Goal: Transaction & Acquisition: Obtain resource

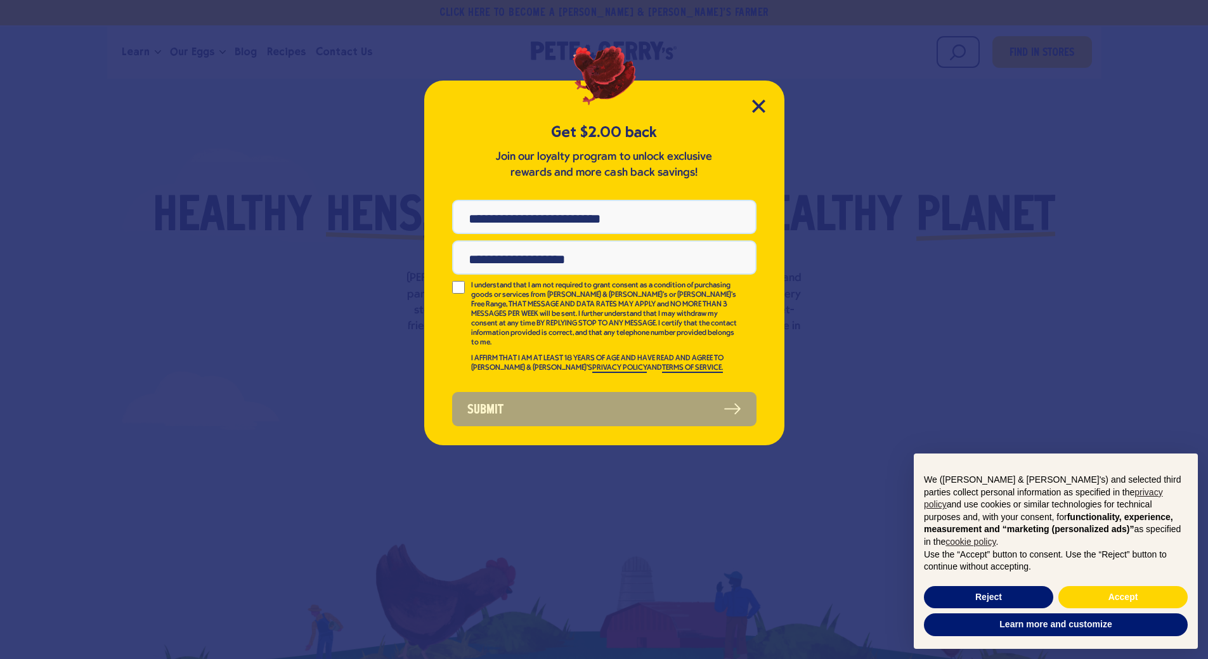
click at [759, 96] on div "Get $2.00 back Join our loyalty program to unlock exclusive rewards and more ca…" at bounding box center [604, 263] width 360 height 365
click at [757, 105] on icon "Close Modal" at bounding box center [758, 105] width 11 height 11
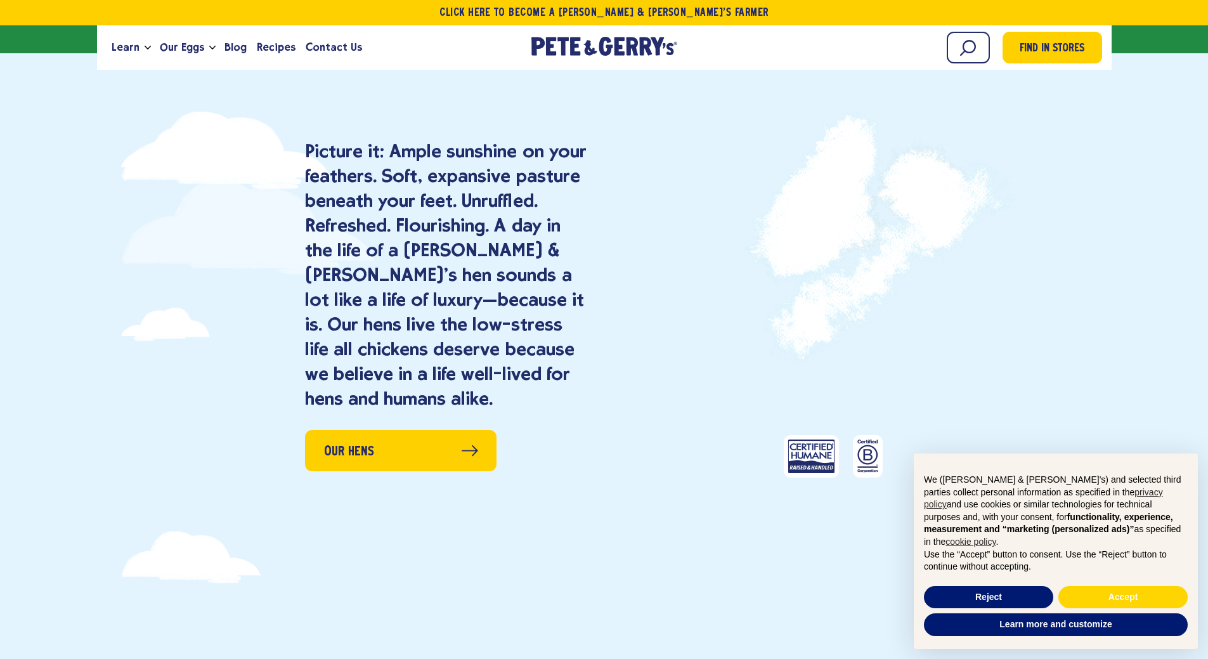
scroll to position [951, 0]
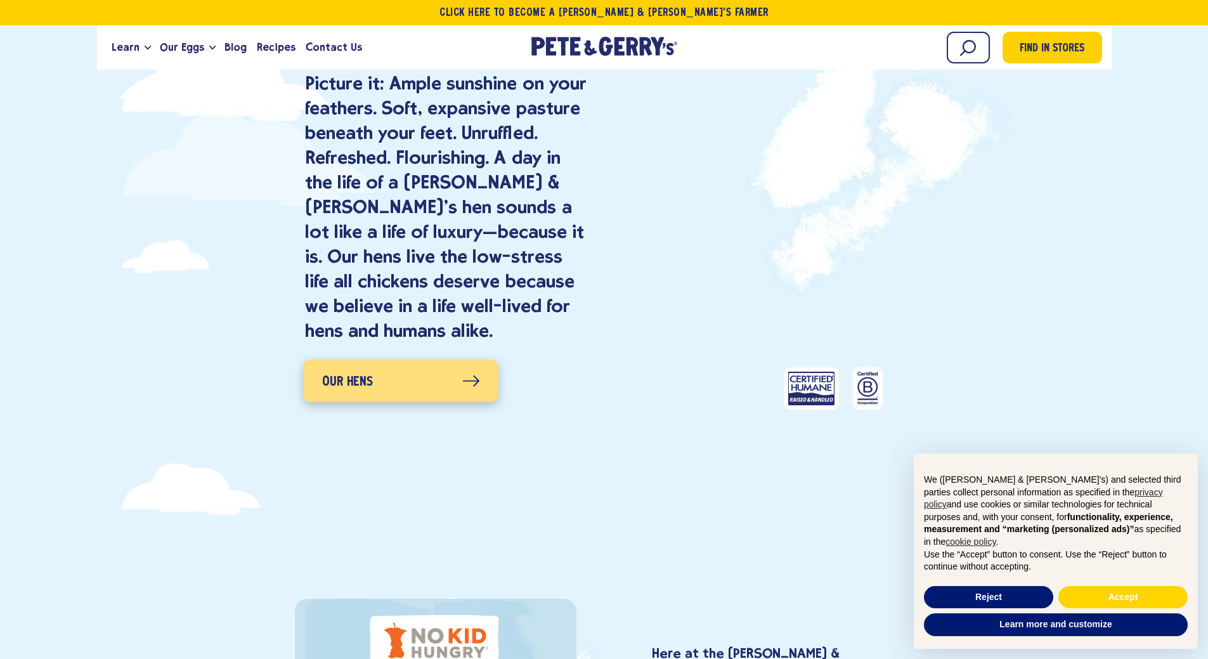
click at [363, 379] on span "Our Hens" at bounding box center [347, 382] width 51 height 20
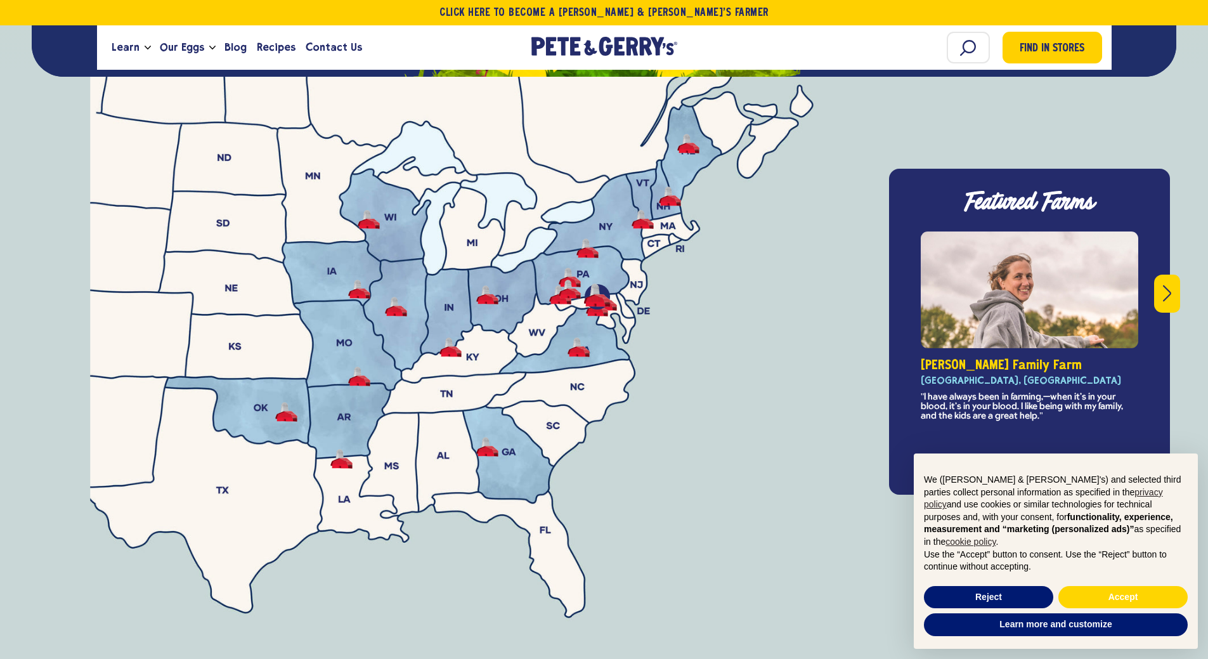
scroll to position [4544, 0]
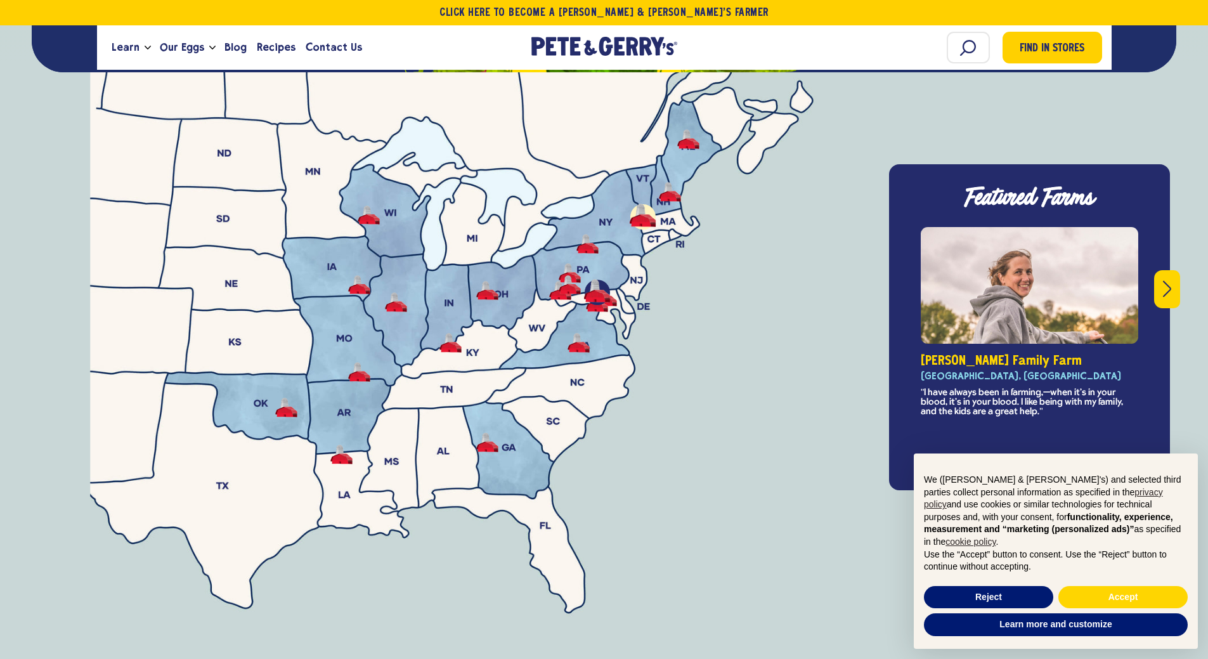
click at [643, 205] on button "Miller Family Farm - Caledonia County, VT" at bounding box center [642, 215] width 22 height 20
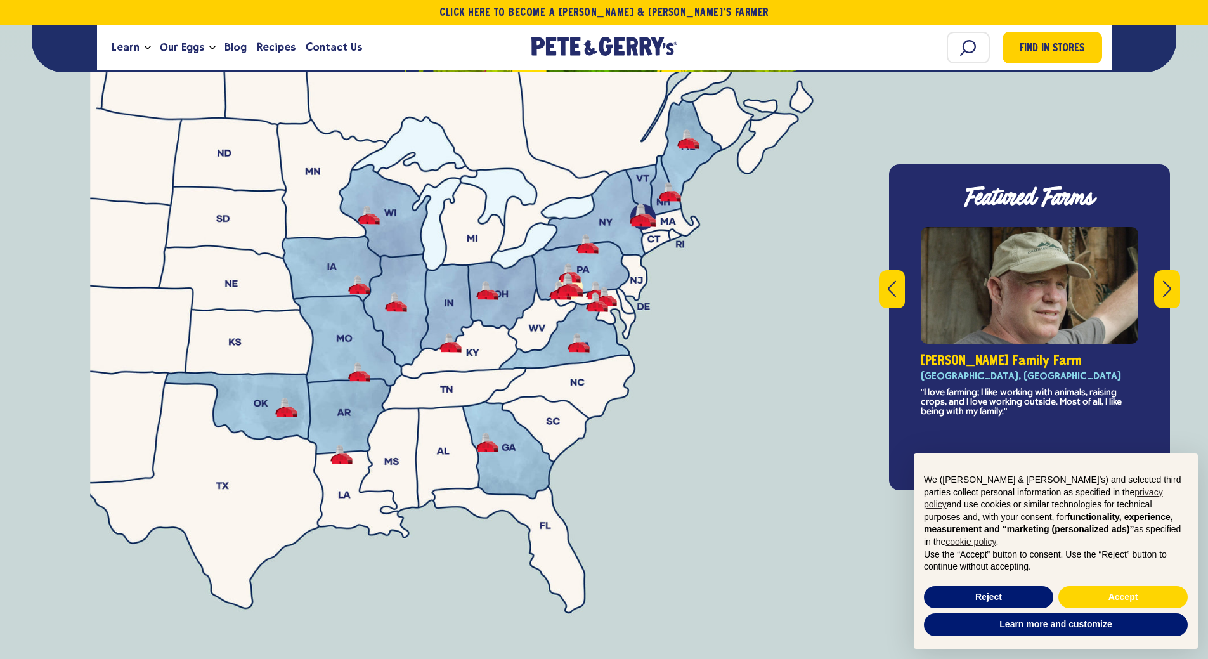
click at [568, 275] on button "Zimmerman Family Farm - Union County, PA" at bounding box center [570, 285] width 22 height 20
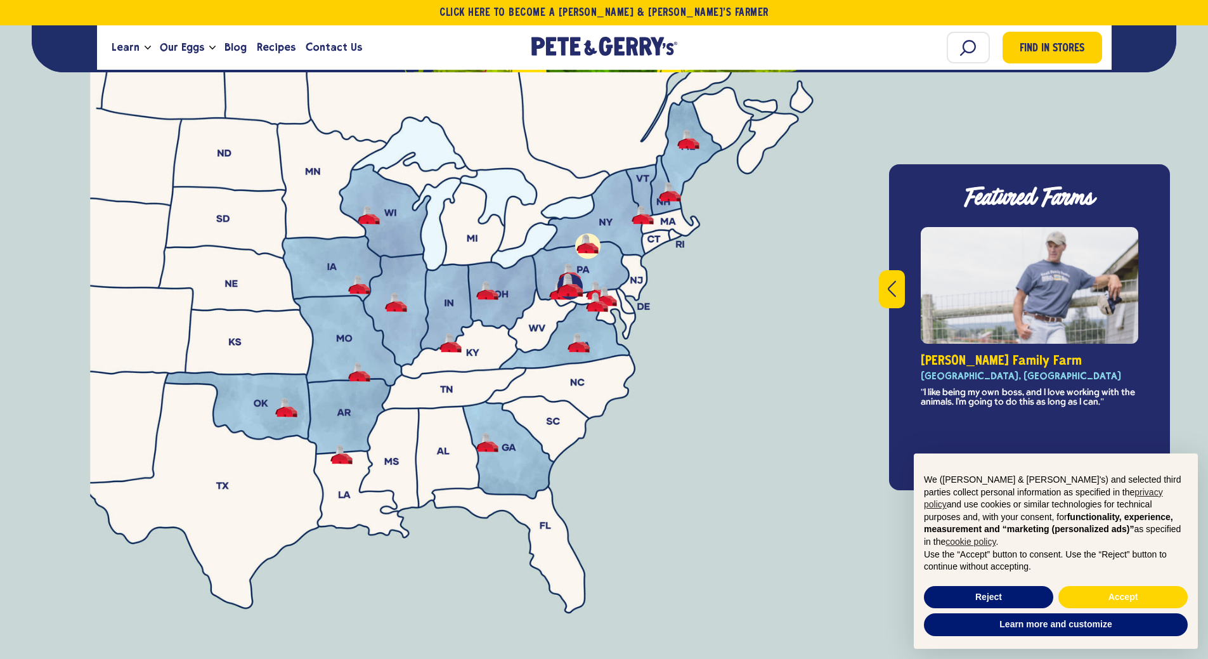
click at [590, 234] on button "-" at bounding box center [587, 244] width 22 height 20
click at [565, 275] on button "Zimmerman Family Farm - Union County, PA" at bounding box center [570, 285] width 22 height 20
click at [574, 271] on li at bounding box center [570, 285] width 22 height 28
click at [555, 281] on button "Nolt Family Farm - Perry County, PA" at bounding box center [560, 291] width 22 height 20
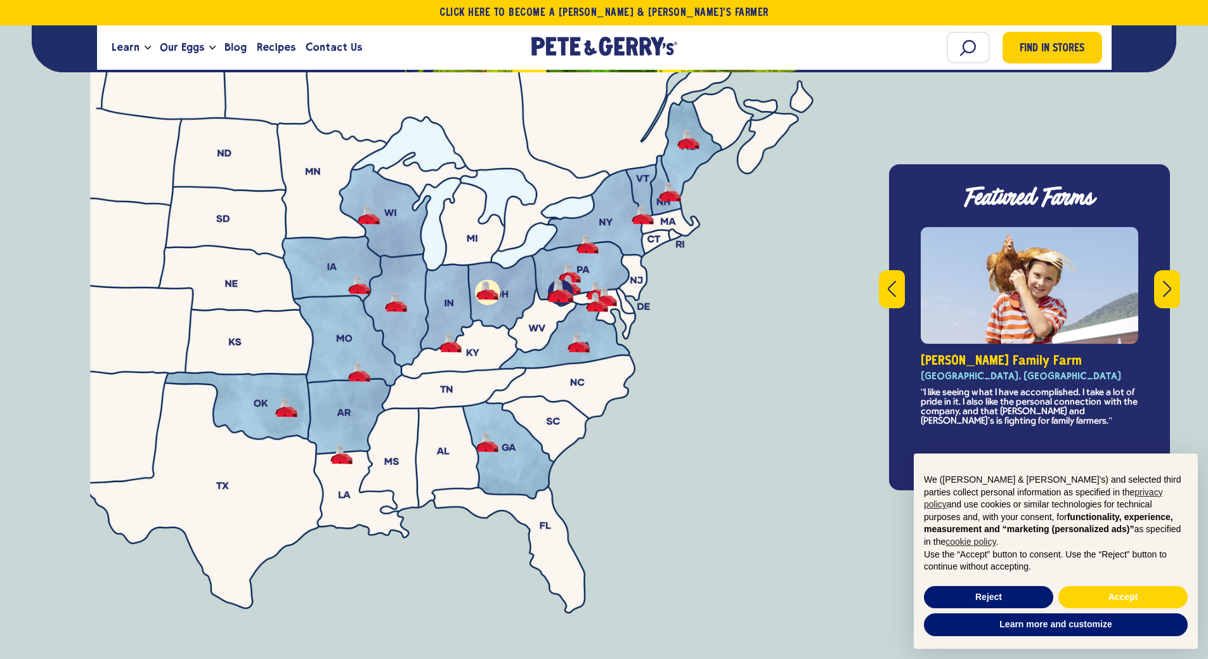
click at [493, 281] on button "-" at bounding box center [487, 291] width 22 height 20
drag, startPoint x: 486, startPoint y: 264, endPoint x: 455, endPoint y: 274, distance: 33.1
click at [486, 281] on button "-" at bounding box center [487, 291] width 22 height 20
click at [674, 182] on button "Giovagnoli Family Farm - Boscawen, NH" at bounding box center [670, 192] width 22 height 20
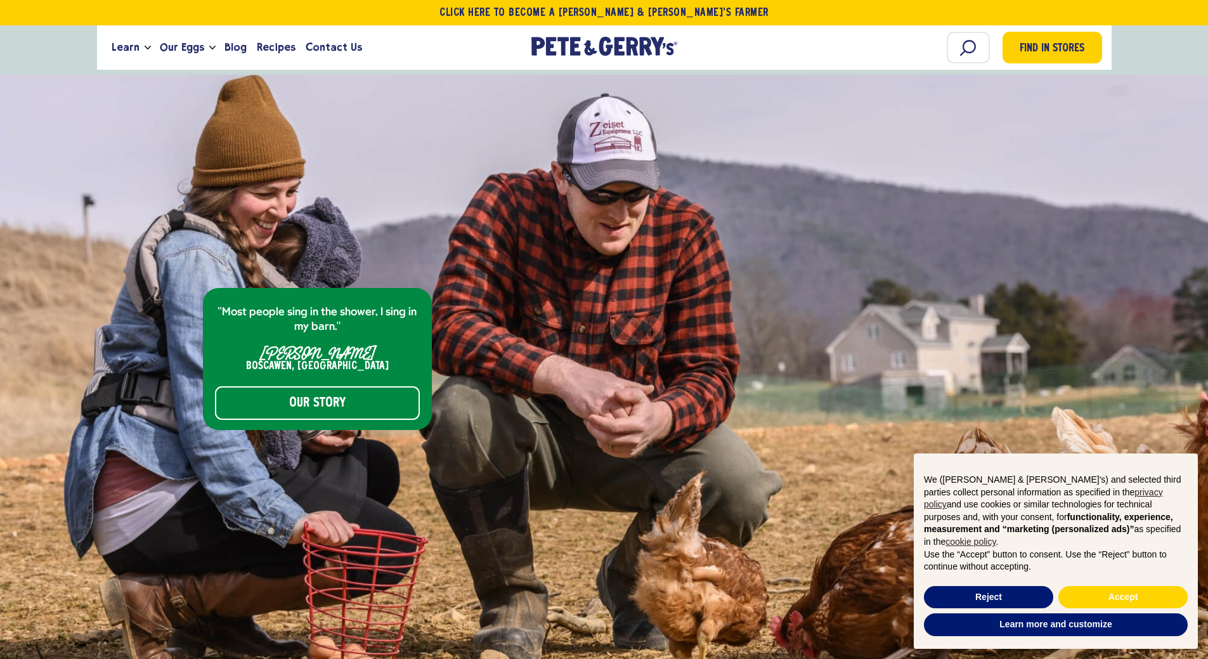
scroll to position [5178, 0]
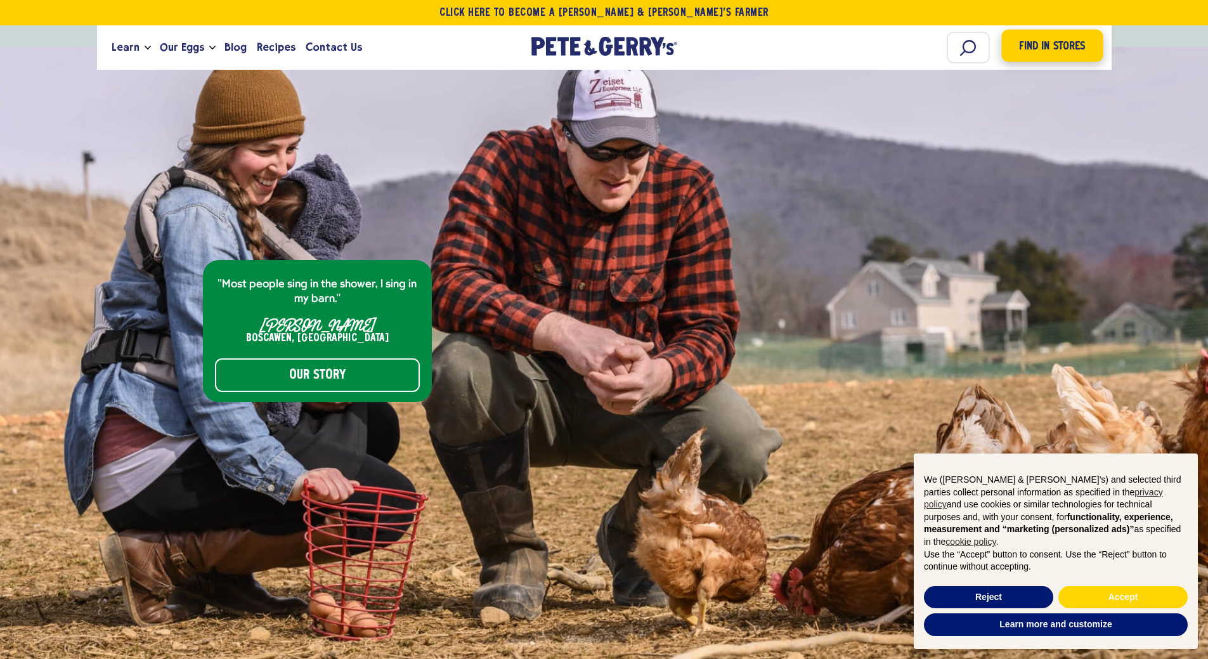
click at [1037, 52] on span "Find in Stores" at bounding box center [1052, 46] width 66 height 17
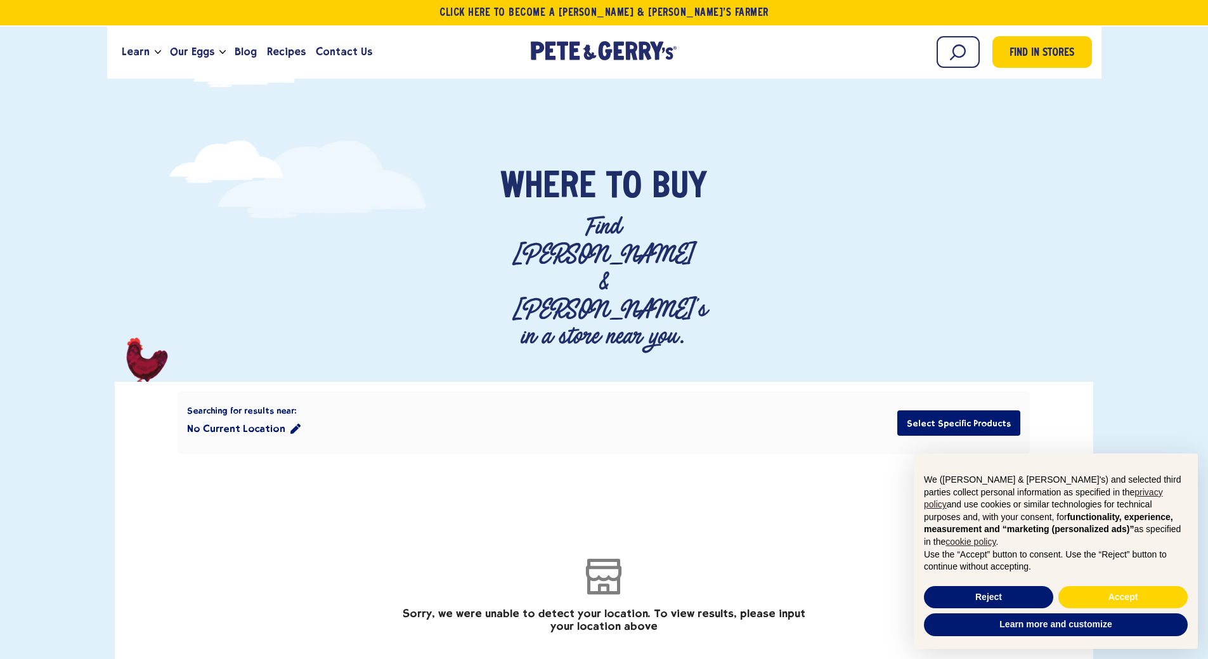
click at [236, 416] on button "No Current Location" at bounding box center [243, 428] width 113 height 25
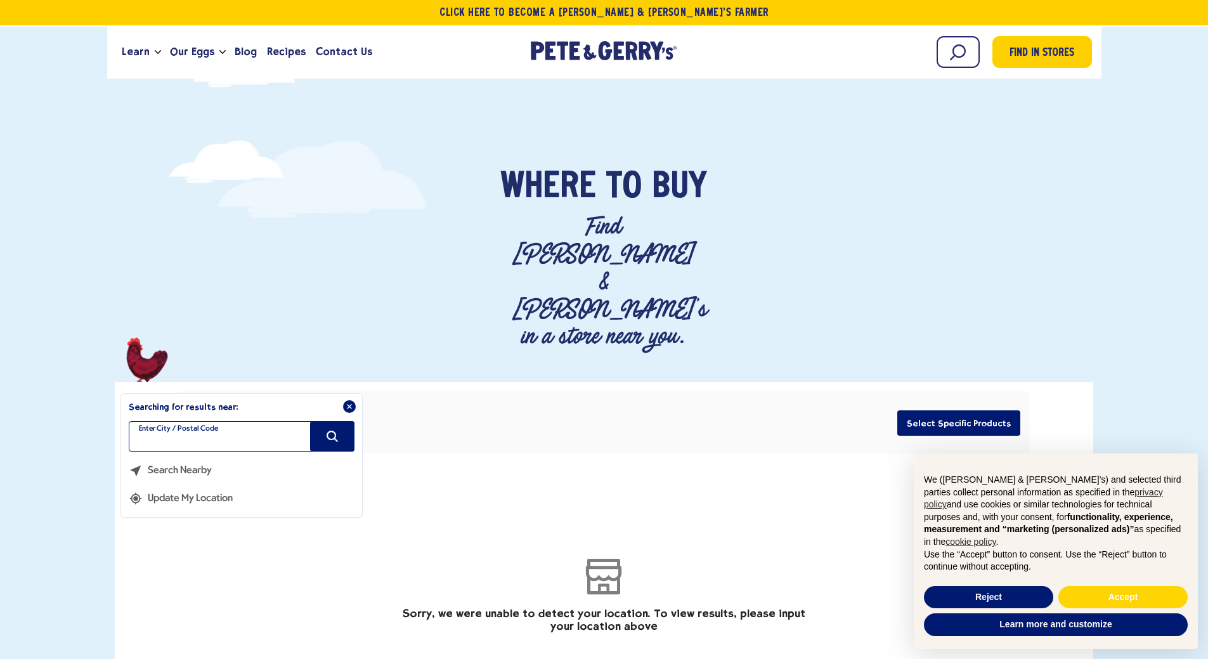
click at [208, 421] on input "filter" at bounding box center [242, 436] width 226 height 30
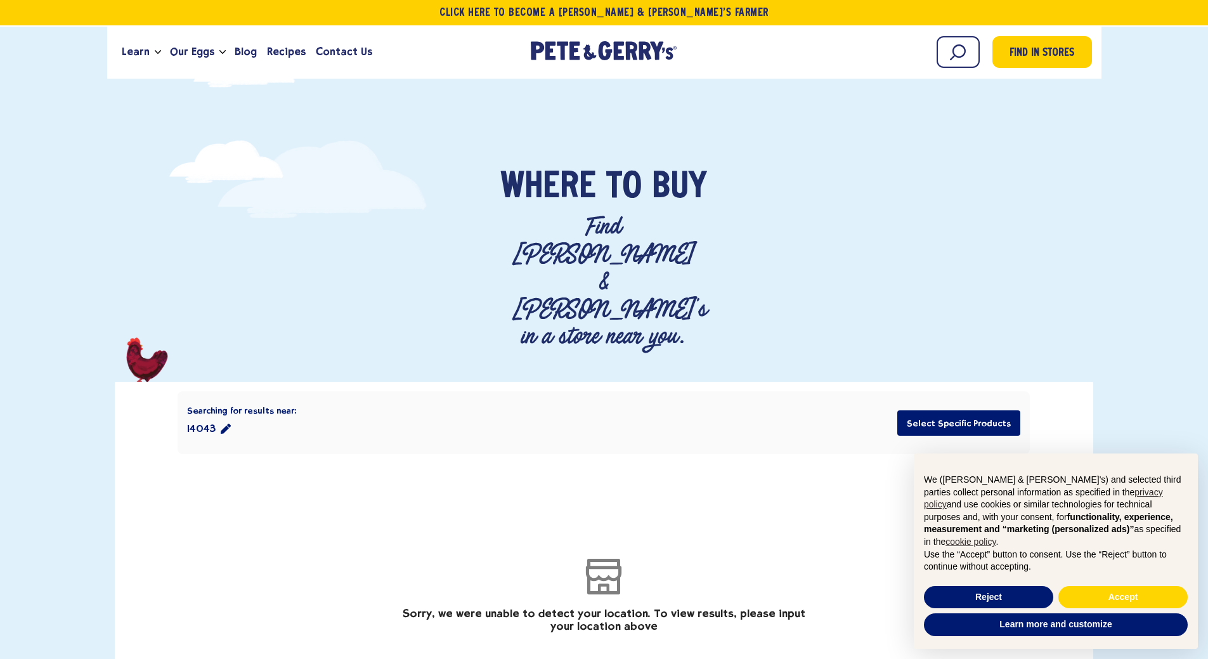
type input "*****"
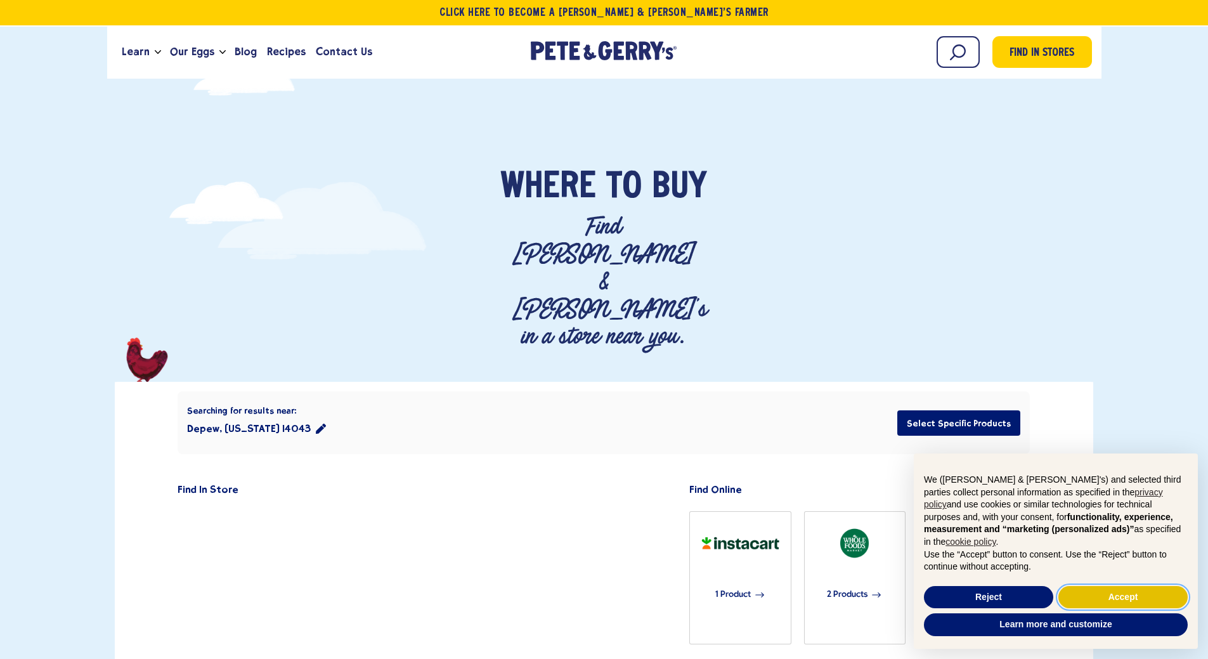
click at [1139, 599] on button "Accept" at bounding box center [1122, 597] width 129 height 23
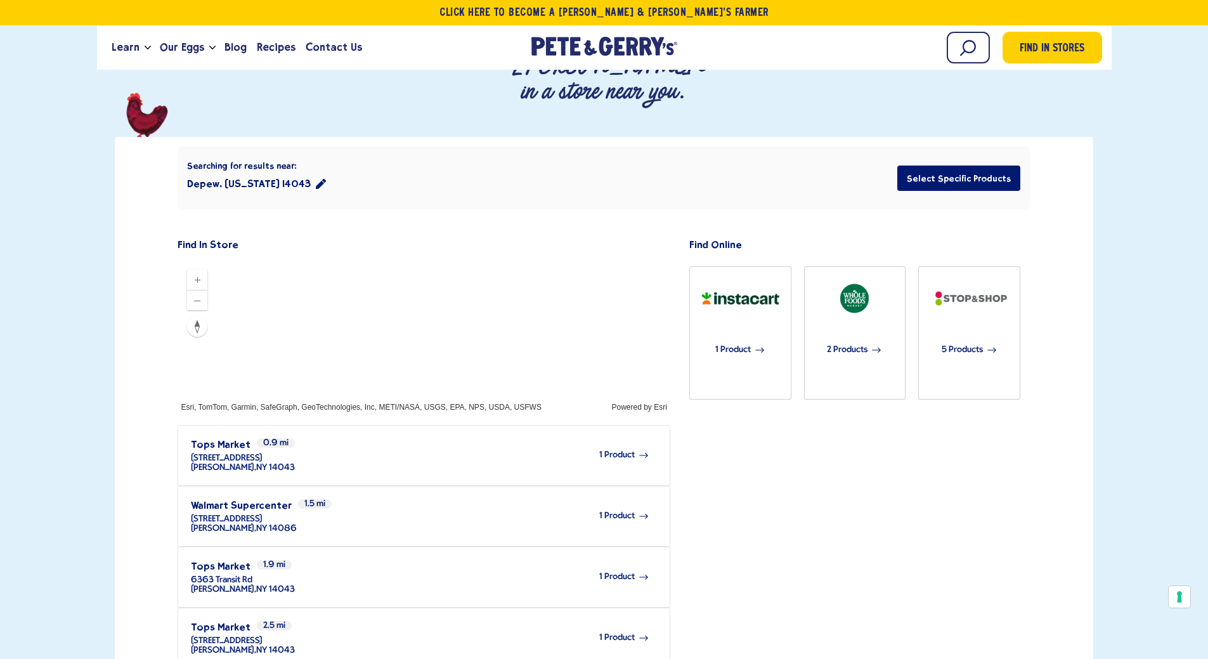
scroll to position [317, 0]
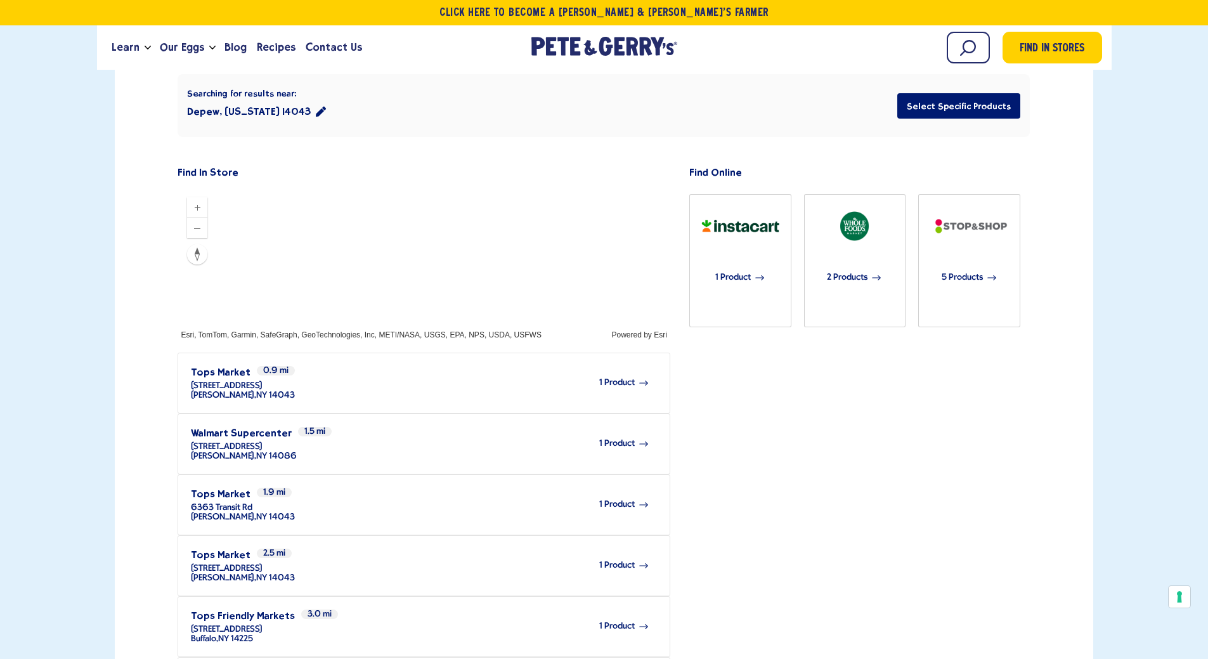
click at [618, 378] on span "1 Product" at bounding box center [617, 383] width 36 height 10
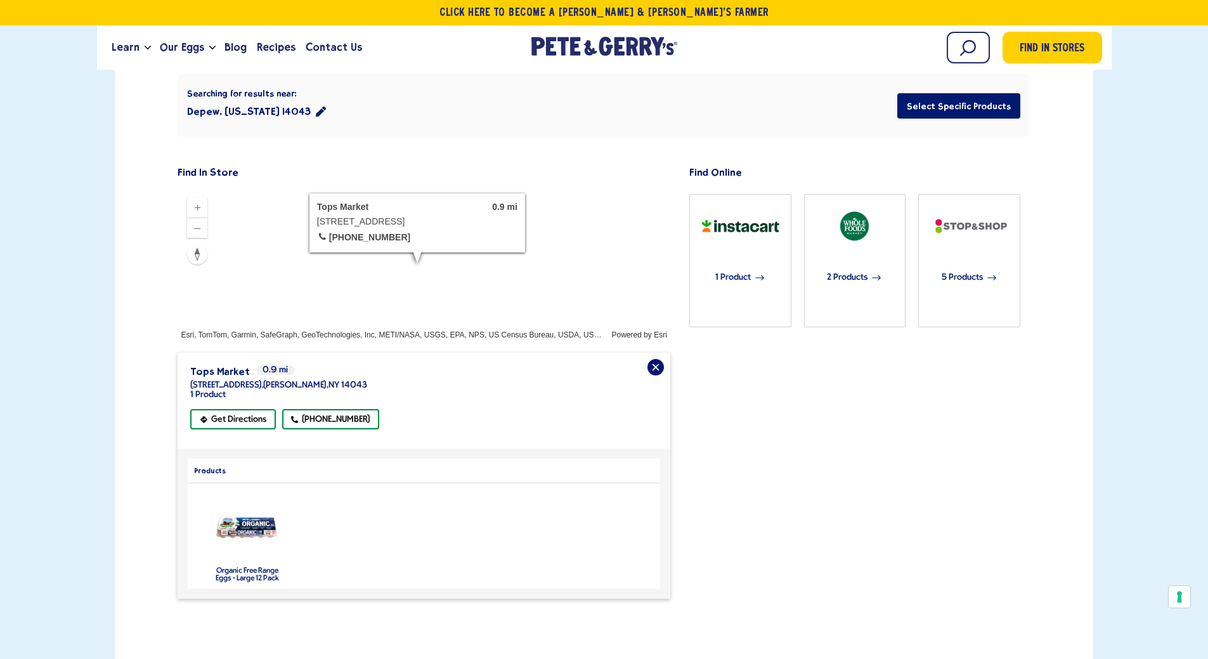
click at [238, 567] on label "Organic Free Range Eggs - Large 12 Pack" at bounding box center [247, 574] width 63 height 15
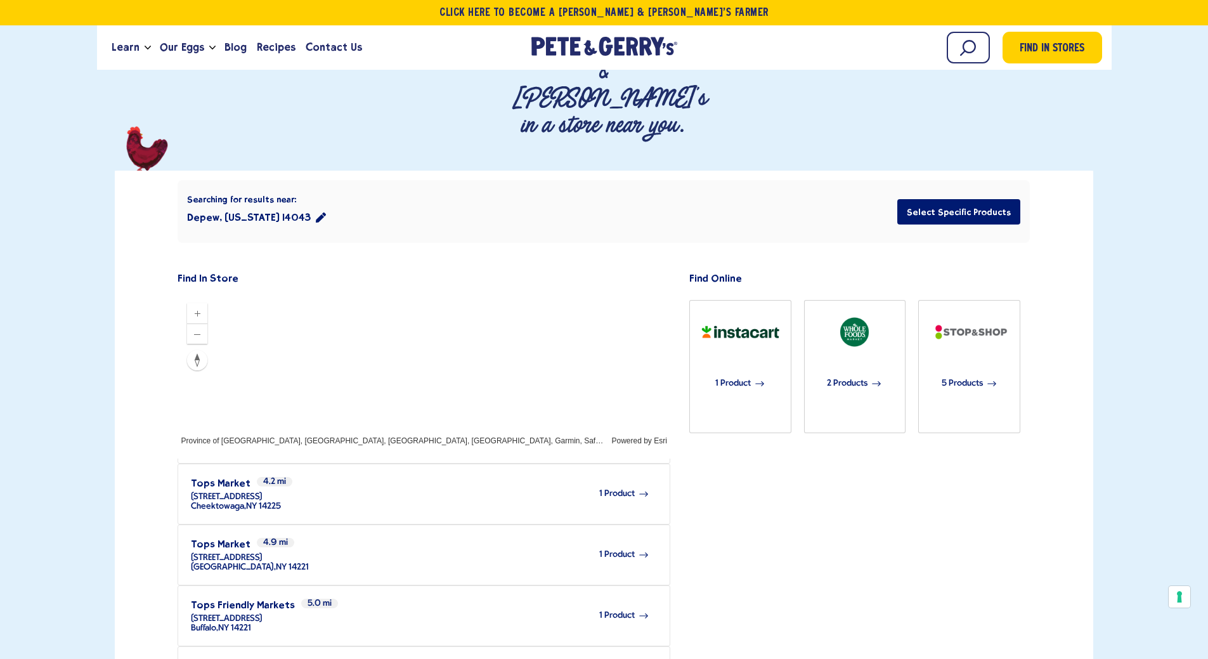
scroll to position [0, 0]
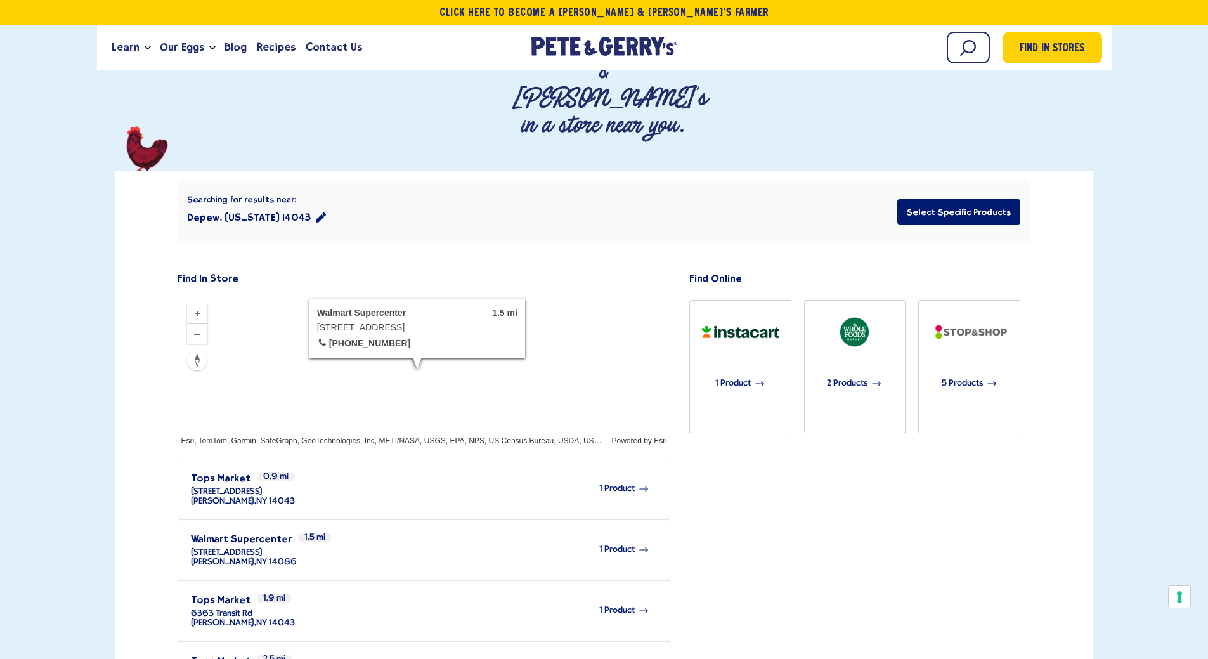
click at [599, 545] on span "1 Product" at bounding box center [617, 550] width 36 height 10
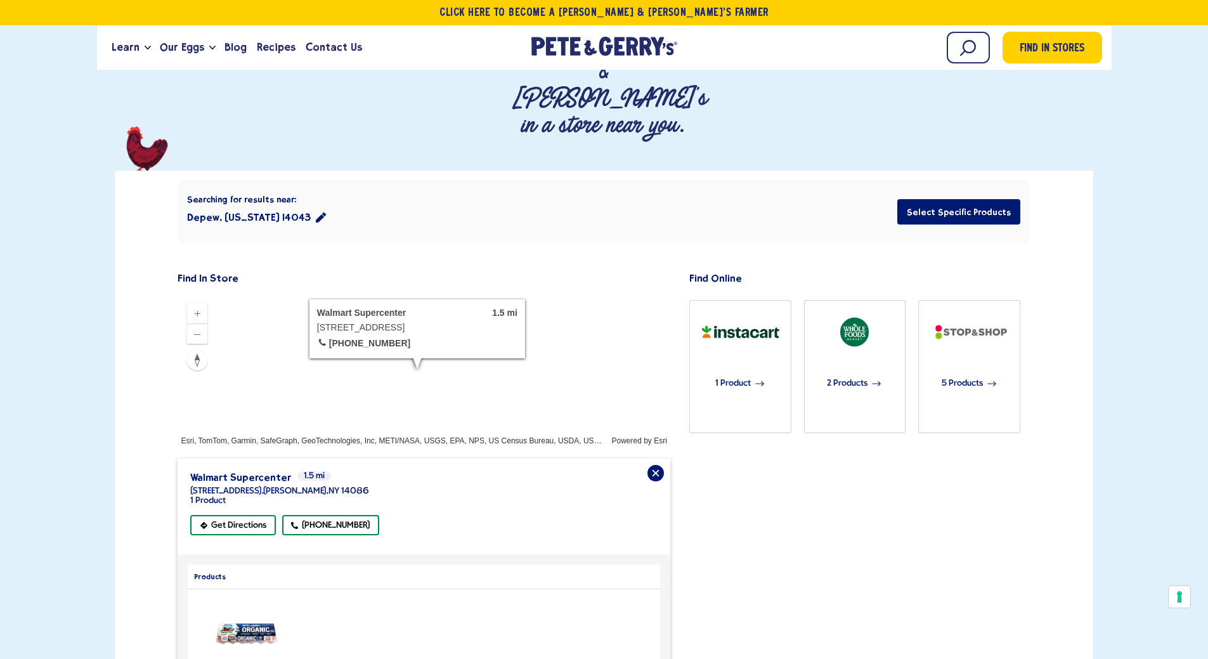
click at [266, 621] on img "product" at bounding box center [247, 633] width 67 height 25
